Goal: Transaction & Acquisition: Register for event/course

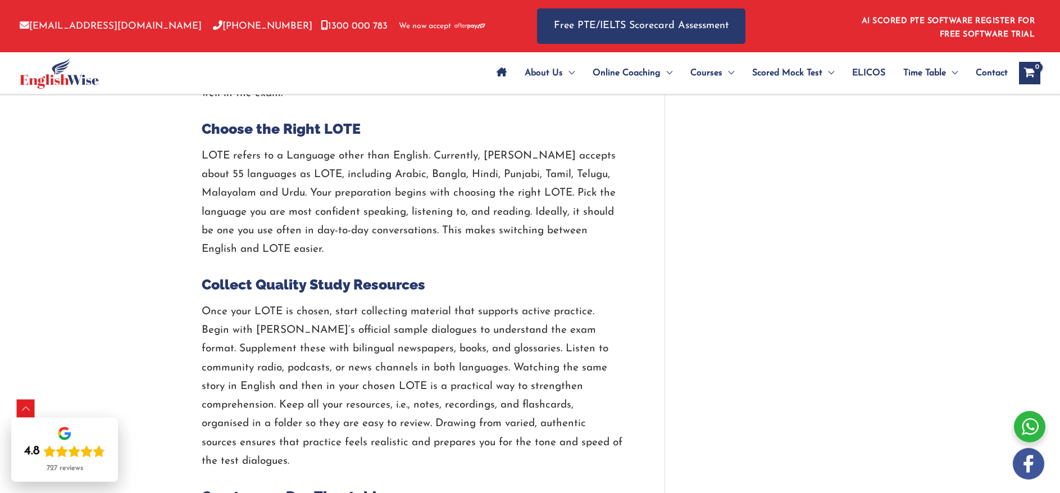
scroll to position [1211, 0]
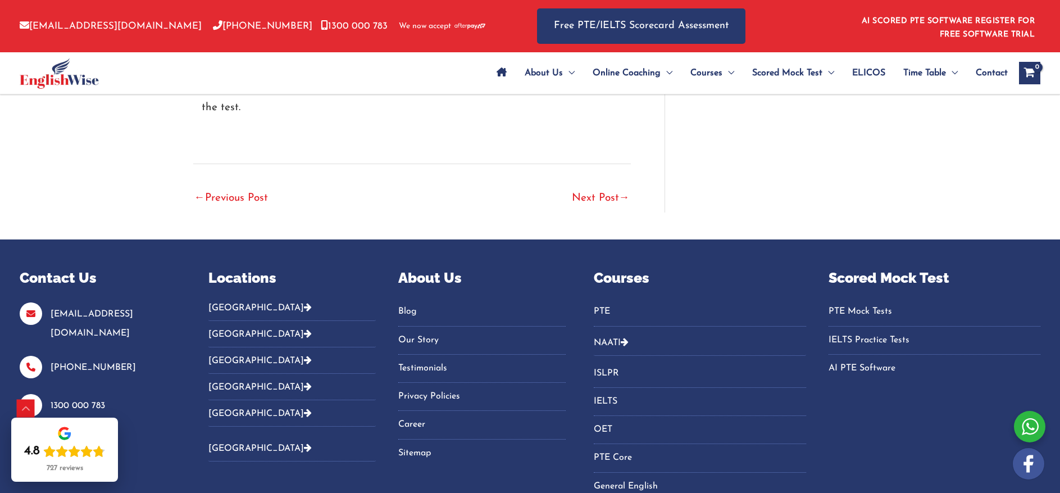
scroll to position [2693, 0]
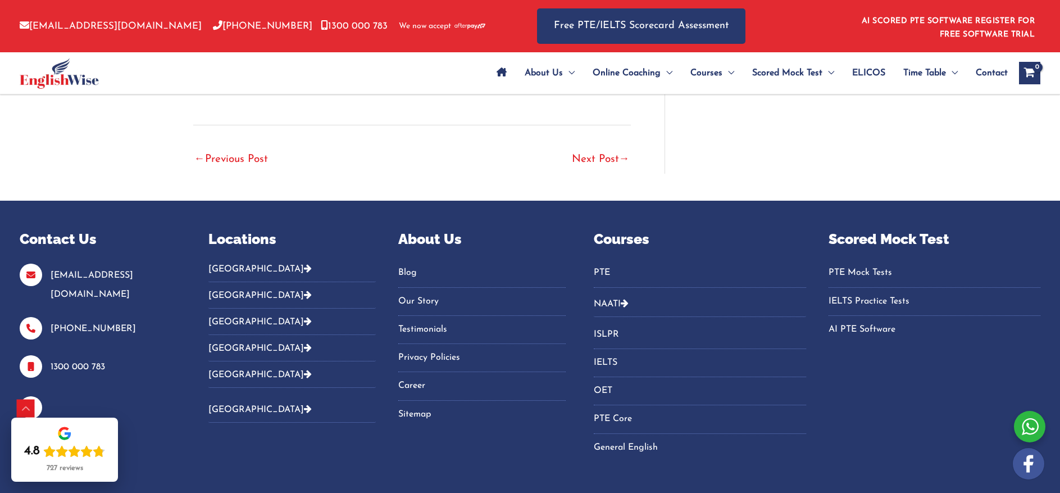
click at [610, 299] on link "NAATI" at bounding box center [607, 303] width 27 height 9
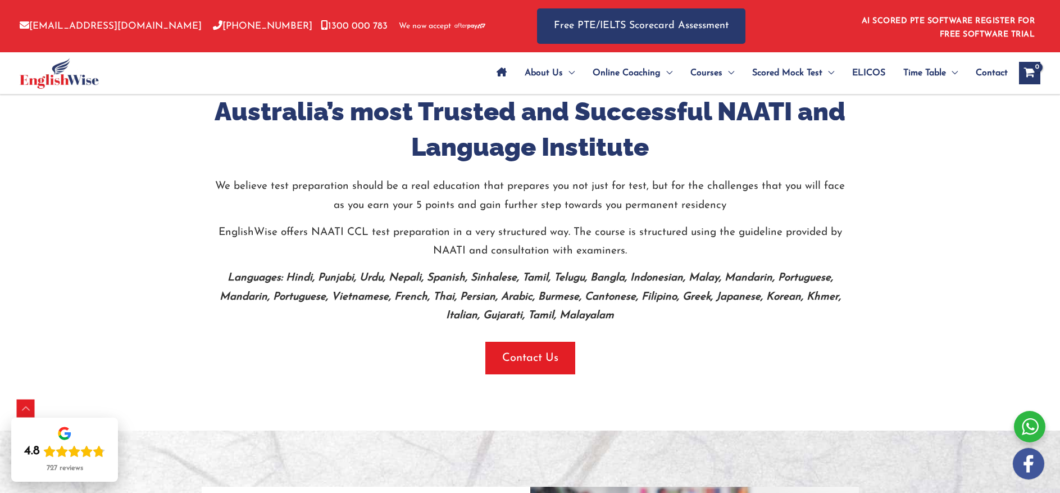
scroll to position [677, 0]
